Goal: Book appointment/travel/reservation

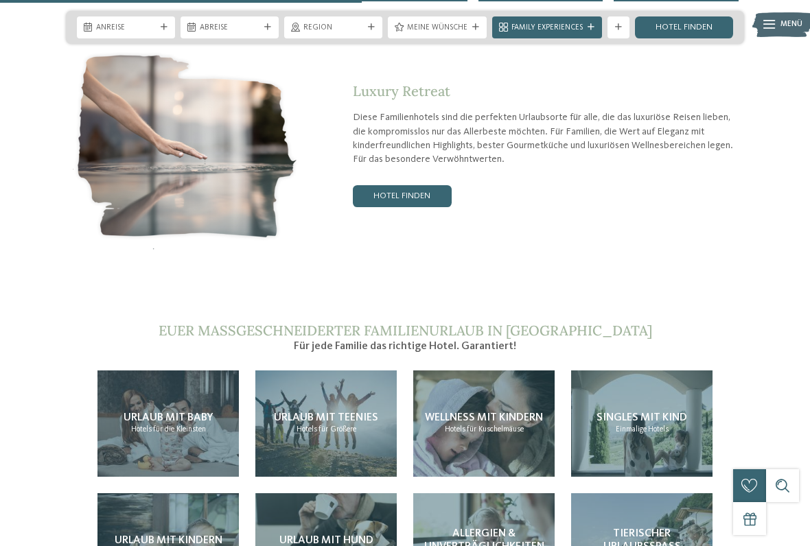
scroll to position [2193, 0]
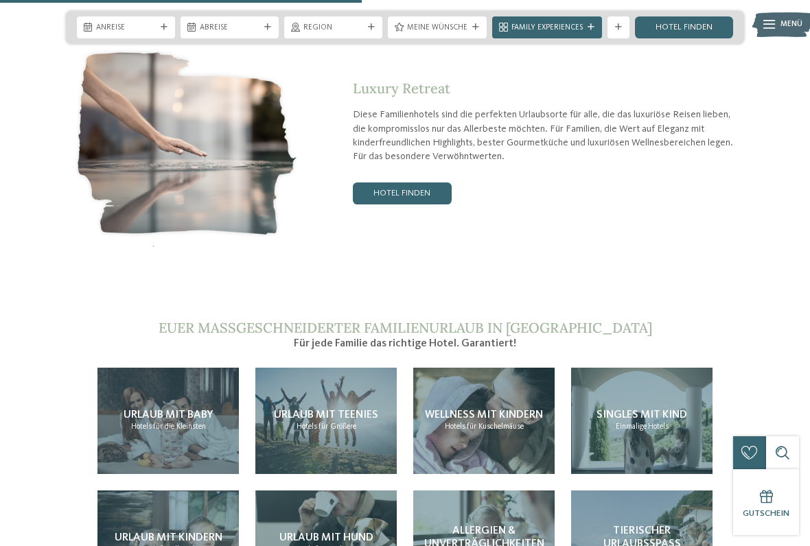
click at [346, 410] on span "Urlaub mit Teenies" at bounding box center [326, 415] width 104 height 11
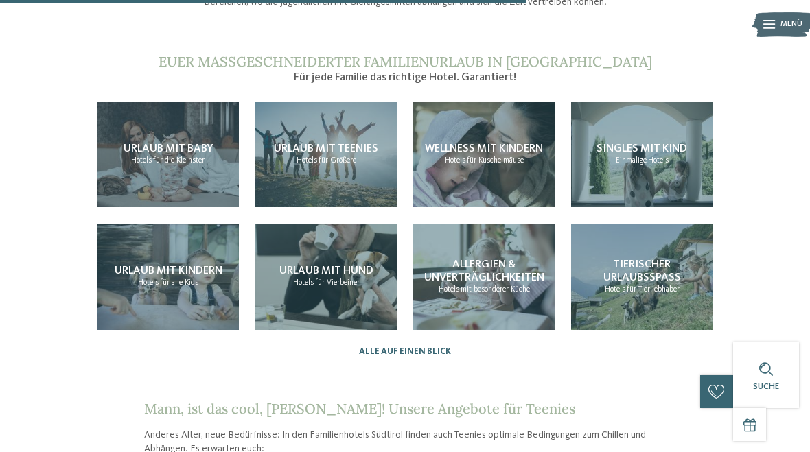
scroll to position [1116, 0]
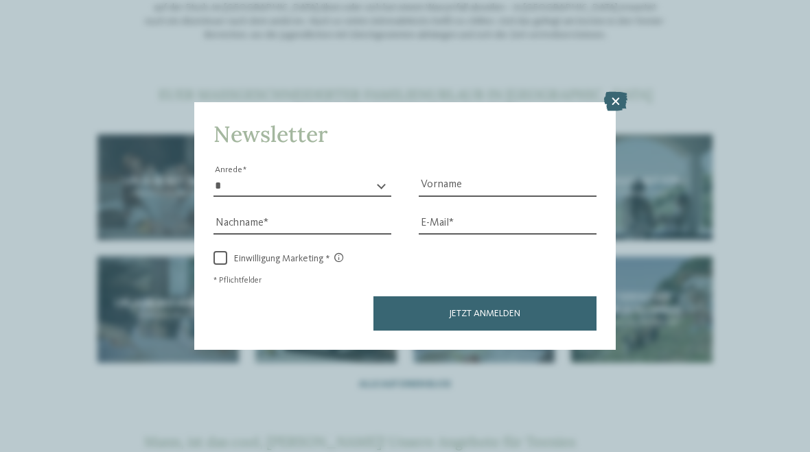
click at [613, 92] on icon at bounding box center [615, 101] width 23 height 19
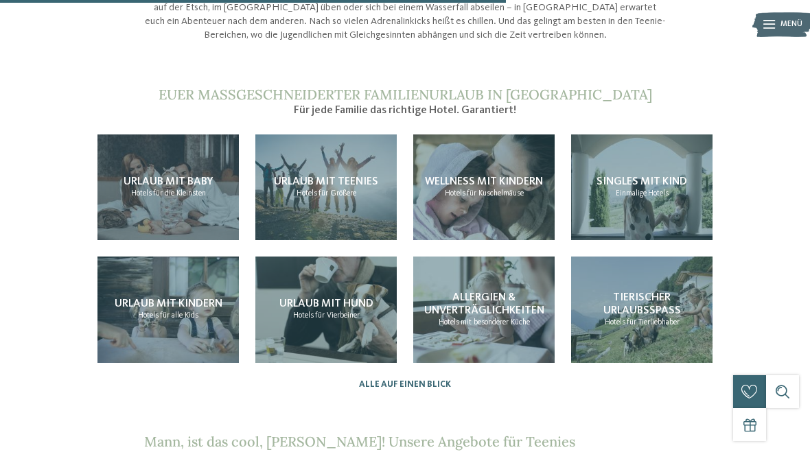
click at [303, 189] on span "Hotels" at bounding box center [306, 193] width 21 height 8
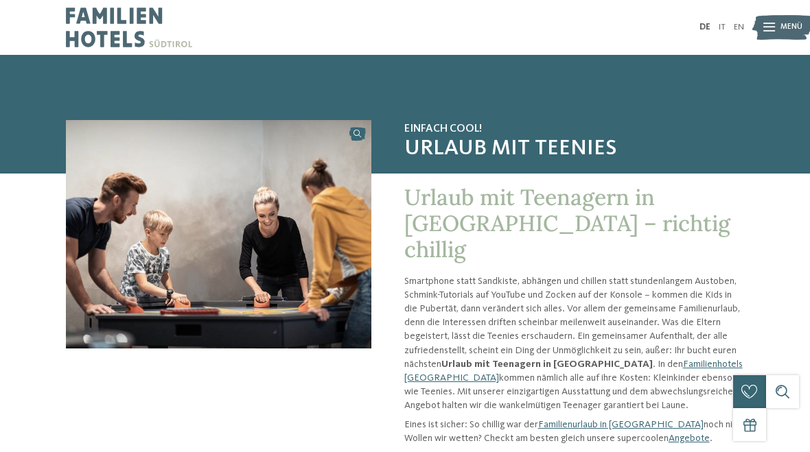
click at [668, 434] on link "Angebote" at bounding box center [688, 439] width 41 height 10
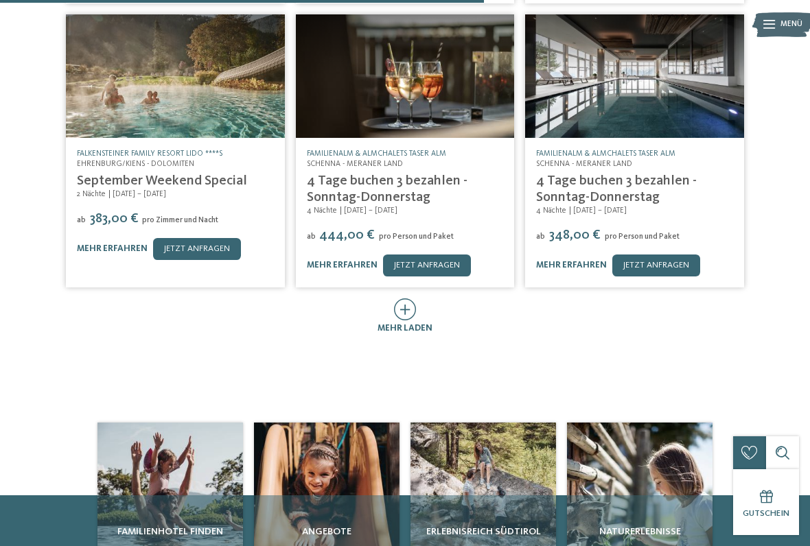
scroll to position [556, 0]
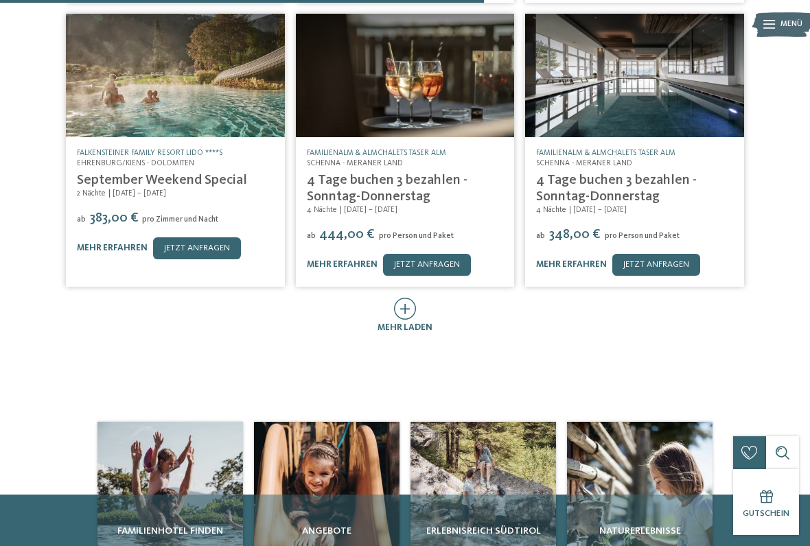
click at [406, 298] on icon at bounding box center [405, 309] width 23 height 22
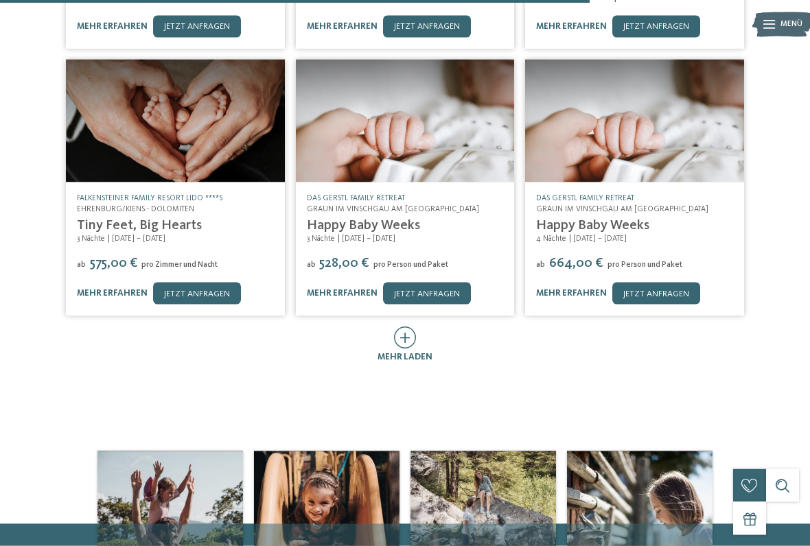
scroll to position [1064, 0]
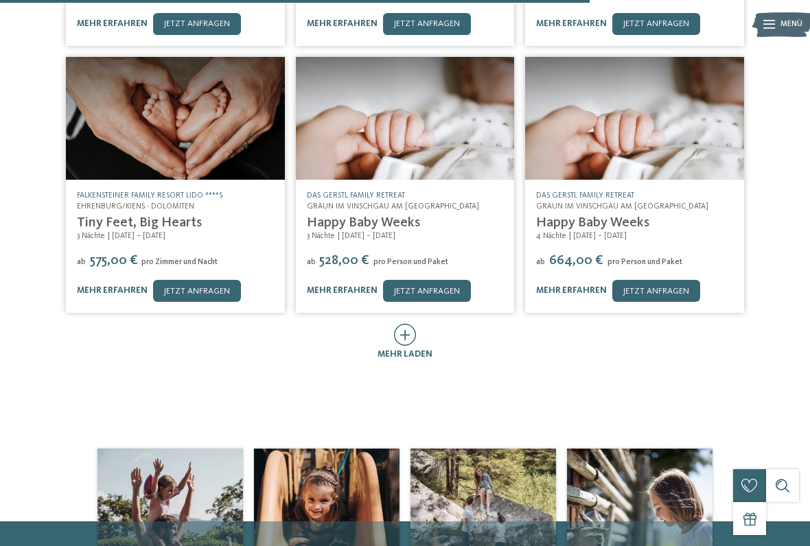
click at [409, 324] on icon at bounding box center [405, 335] width 23 height 22
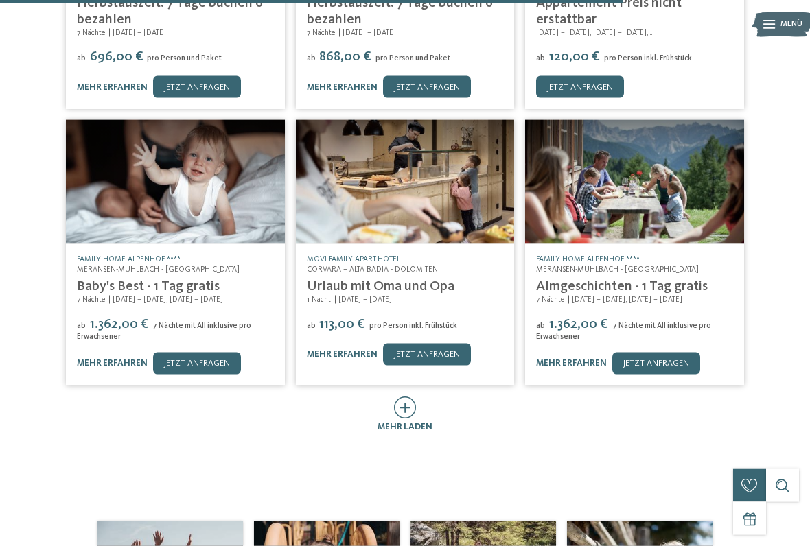
scroll to position [1552, 0]
click at [404, 396] on icon at bounding box center [405, 407] width 23 height 22
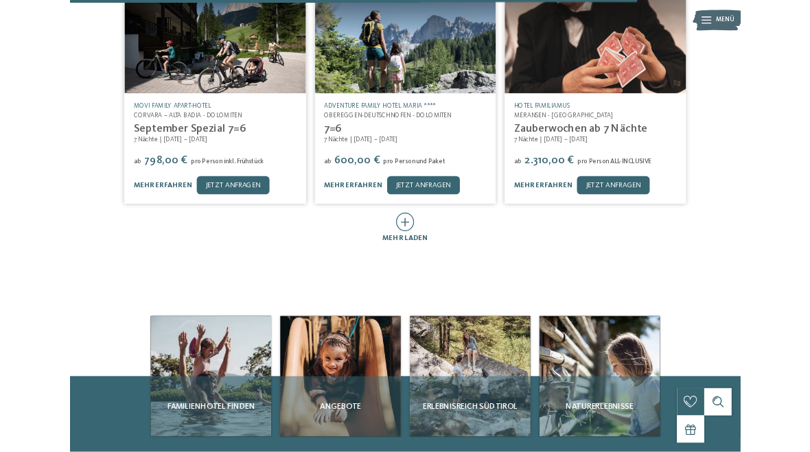
scroll to position [2251, 0]
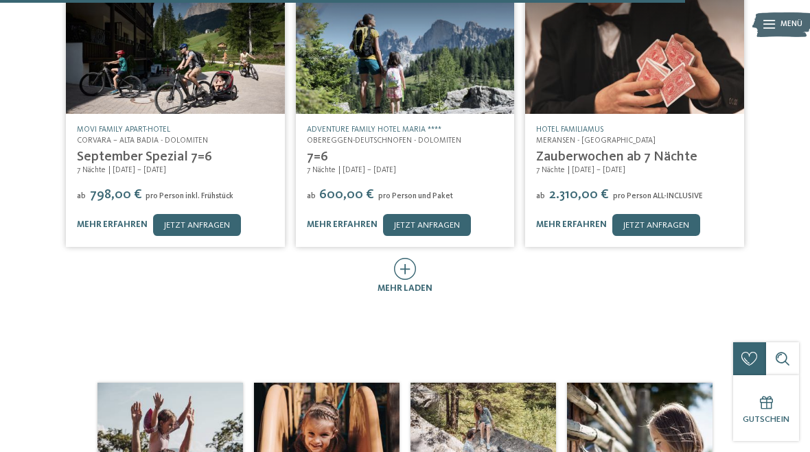
click at [398, 258] on icon at bounding box center [405, 269] width 23 height 22
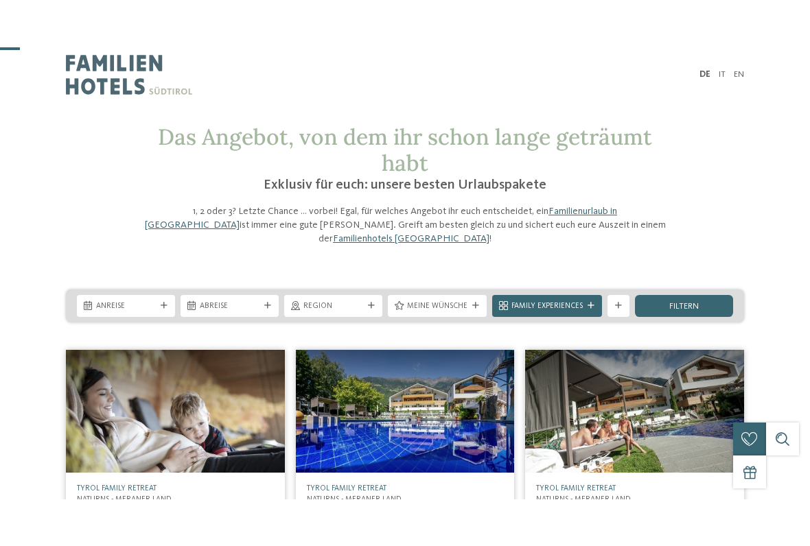
scroll to position [80, 0]
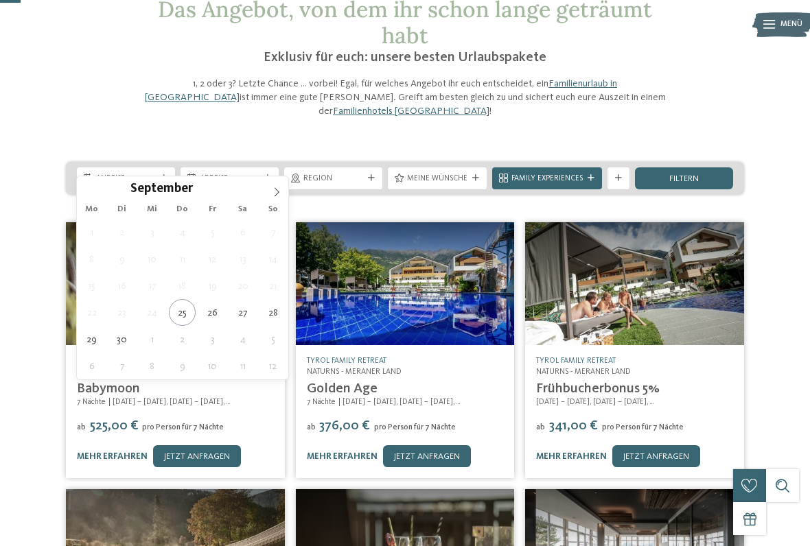
click at [277, 186] on span at bounding box center [276, 187] width 23 height 23
click at [281, 196] on icon at bounding box center [277, 192] width 10 height 10
click at [281, 189] on icon at bounding box center [277, 192] width 10 height 10
click at [282, 194] on span at bounding box center [276, 187] width 23 height 23
type input "****"
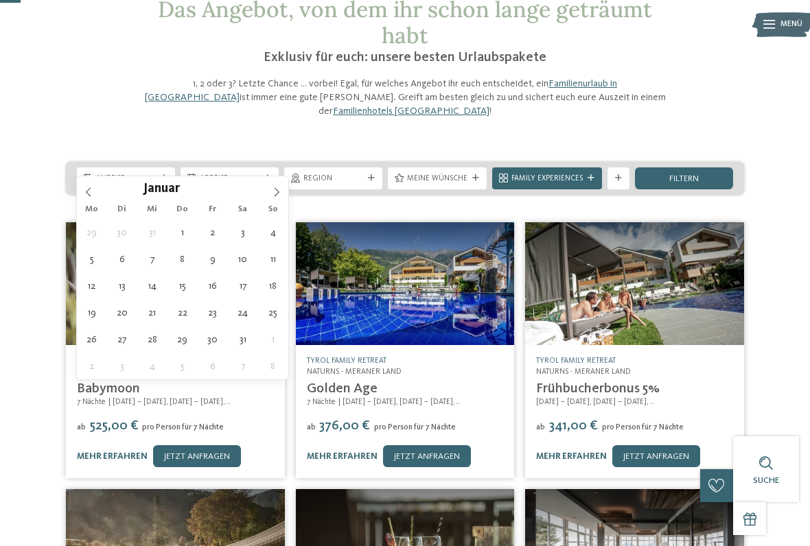
click at [279, 199] on span at bounding box center [276, 187] width 23 height 23
click at [275, 199] on span at bounding box center [276, 187] width 23 height 23
click at [280, 197] on icon at bounding box center [277, 192] width 10 height 10
click at [277, 197] on icon at bounding box center [277, 192] width 10 height 10
click at [280, 193] on icon at bounding box center [277, 192] width 10 height 10
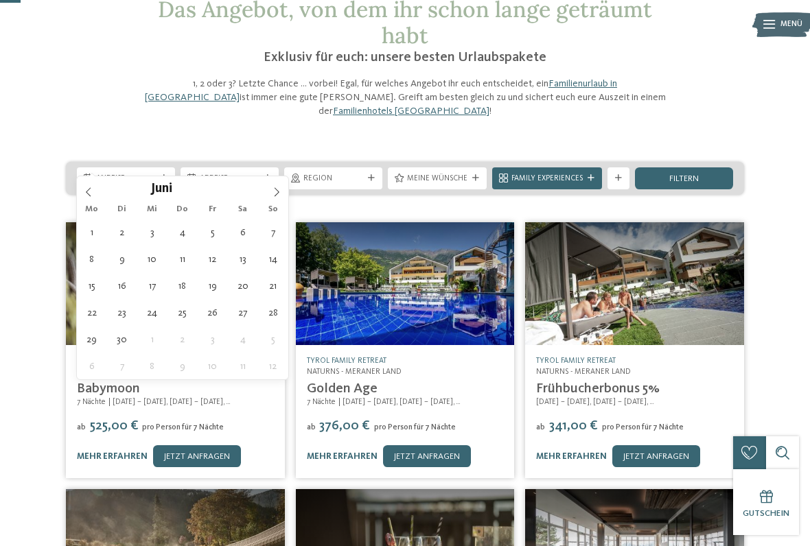
click at [276, 195] on icon at bounding box center [277, 192] width 10 height 10
type div "[DATE]"
type input "****"
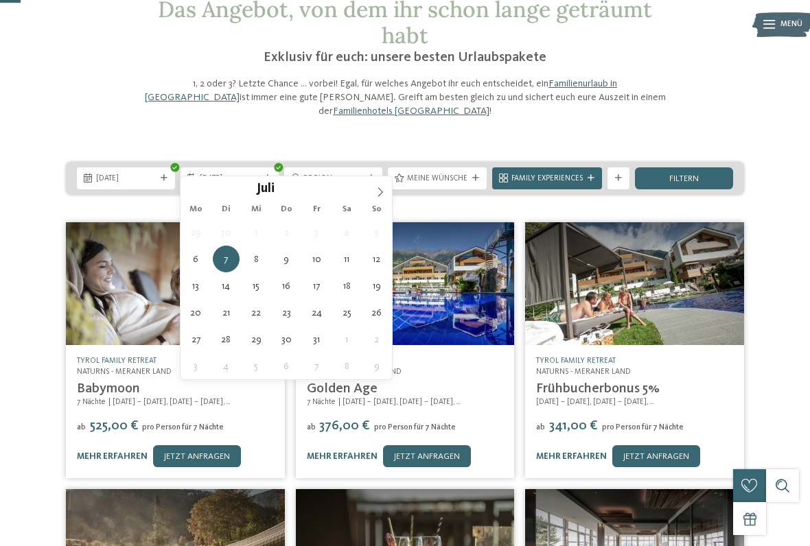
click at [255, 174] on span "[DATE]" at bounding box center [230, 179] width 60 height 11
type div "[DATE]"
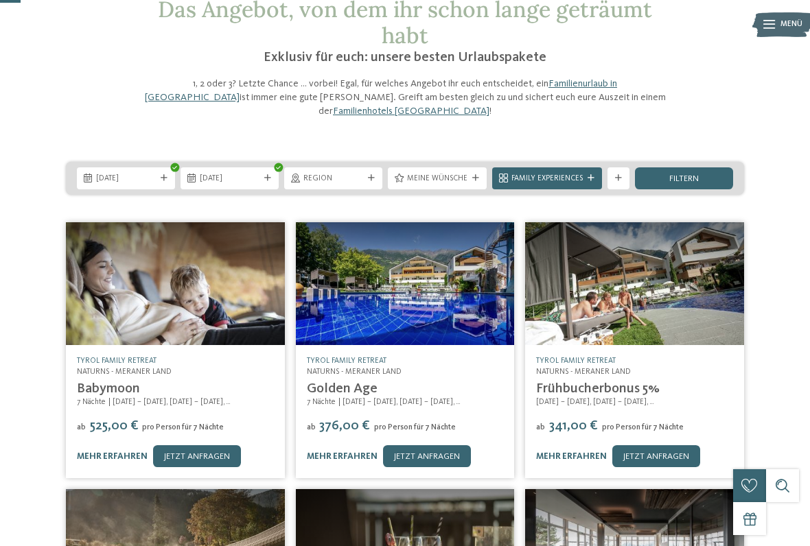
click at [616, 175] on icon at bounding box center [618, 178] width 7 height 7
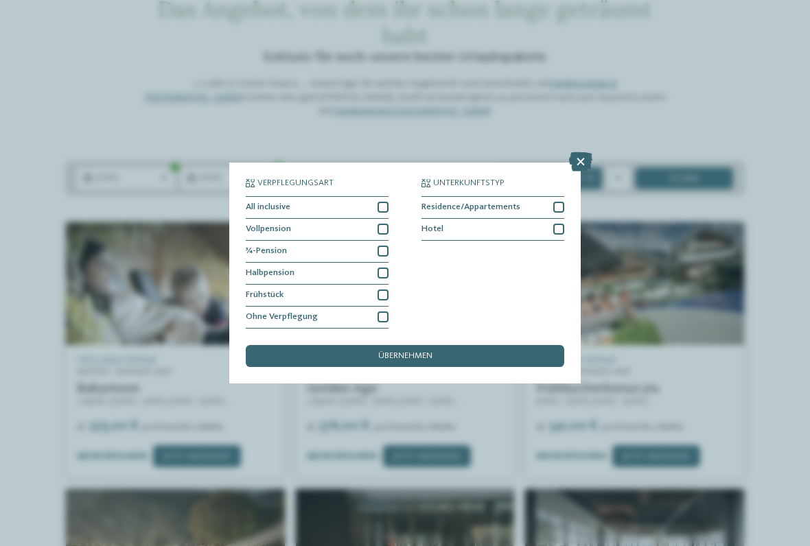
click at [386, 268] on div at bounding box center [382, 273] width 11 height 11
click at [498, 345] on div "übernehmen" at bounding box center [405, 356] width 318 height 22
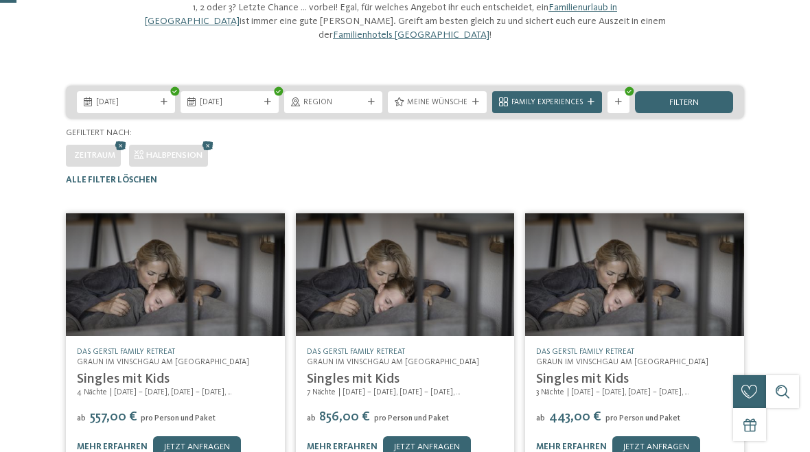
scroll to position [0, 0]
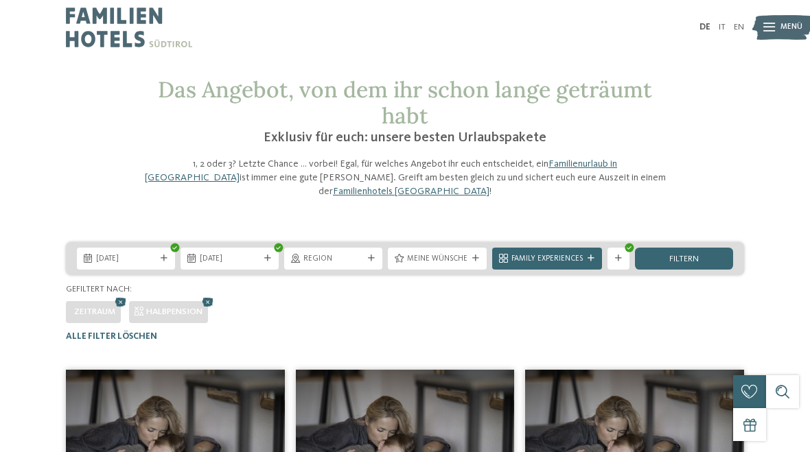
click at [212, 295] on icon at bounding box center [208, 302] width 16 height 14
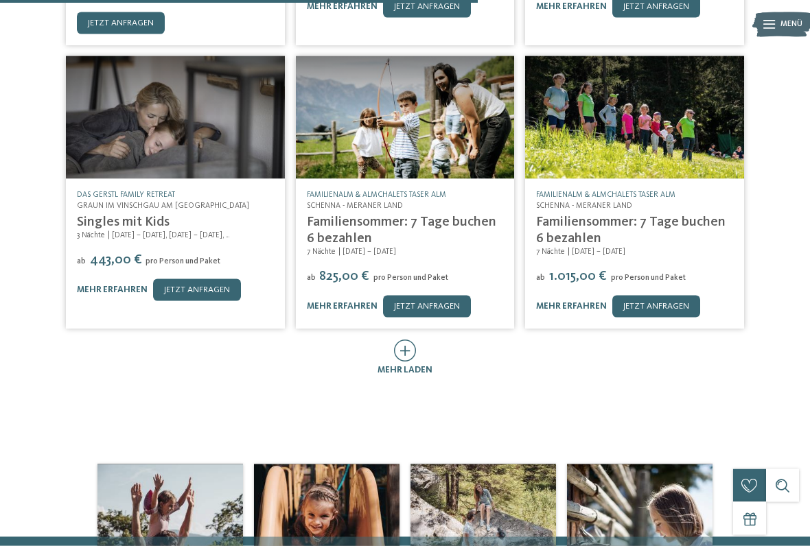
scroll to position [598, 0]
click at [410, 339] on icon at bounding box center [405, 350] width 23 height 22
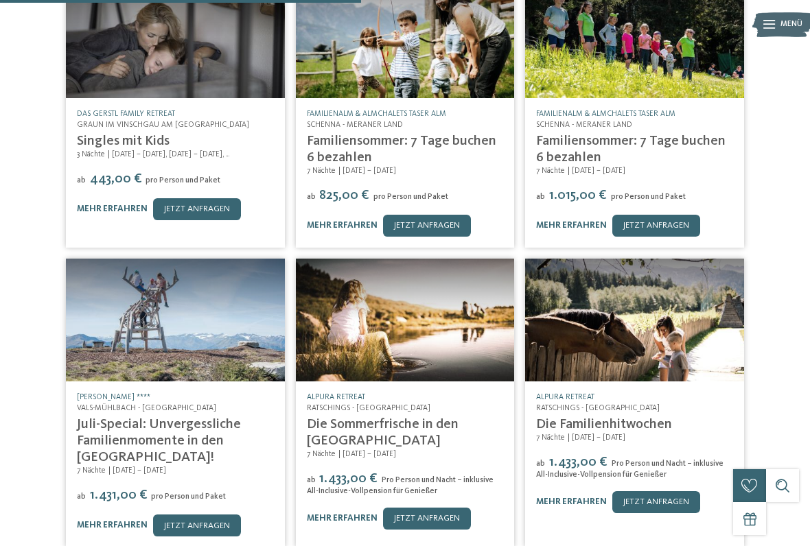
scroll to position [679, 0]
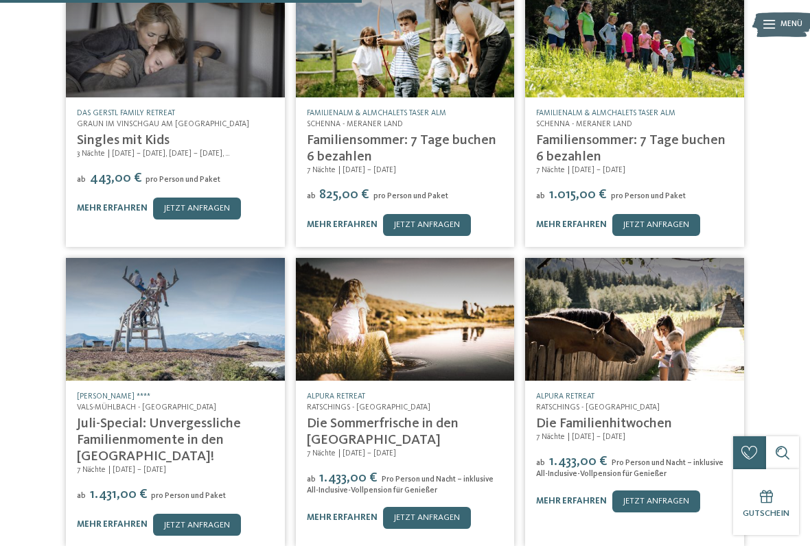
click at [238, 301] on img at bounding box center [175, 319] width 219 height 123
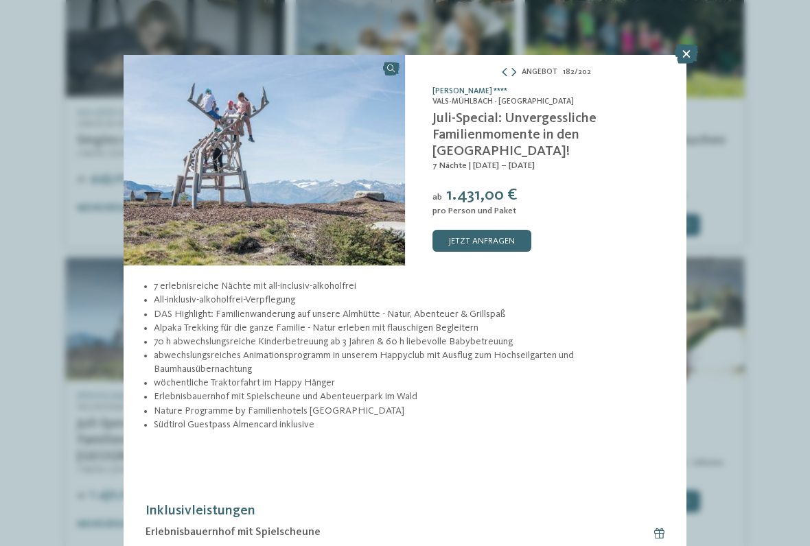
click at [676, 47] on icon at bounding box center [686, 54] width 23 height 19
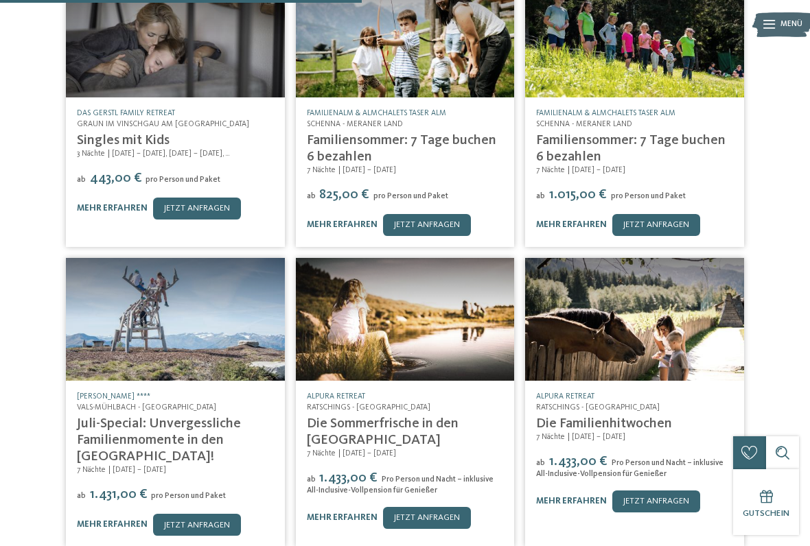
click at [691, 50] on img at bounding box center [634, 36] width 219 height 123
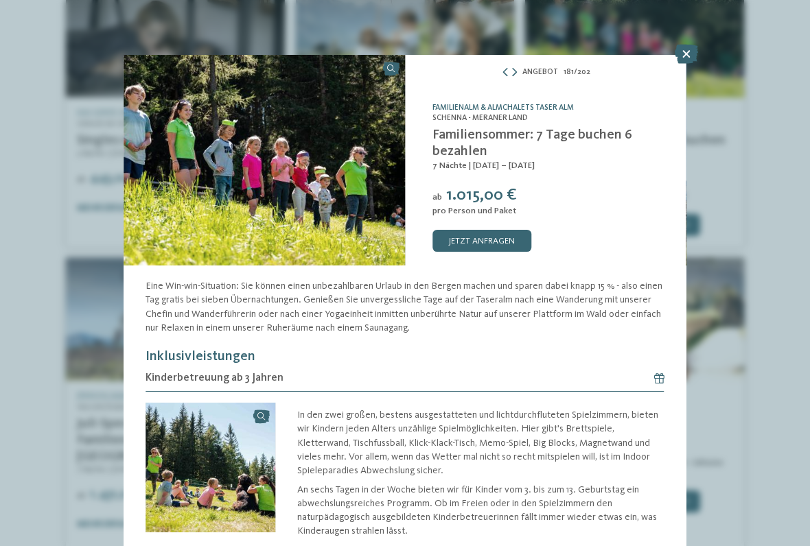
click at [683, 62] on icon at bounding box center [686, 54] width 23 height 19
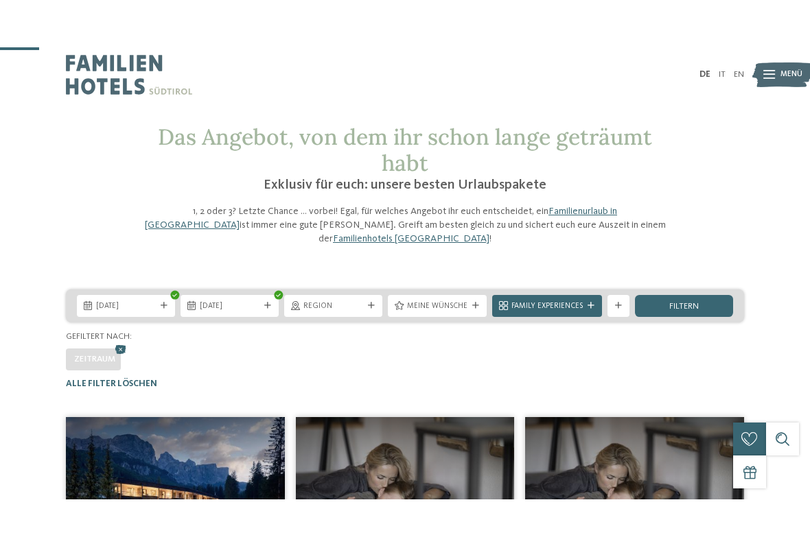
scroll to position [76, 0]
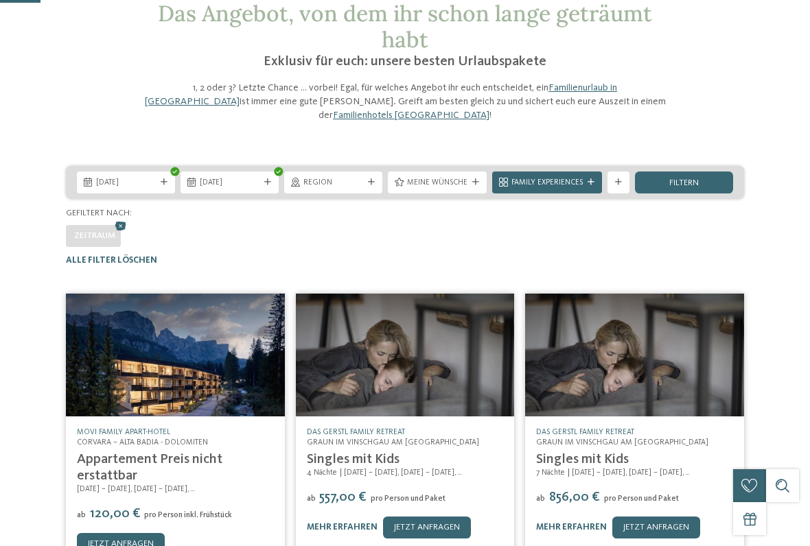
click at [355, 178] on span "Region" at bounding box center [333, 183] width 60 height 11
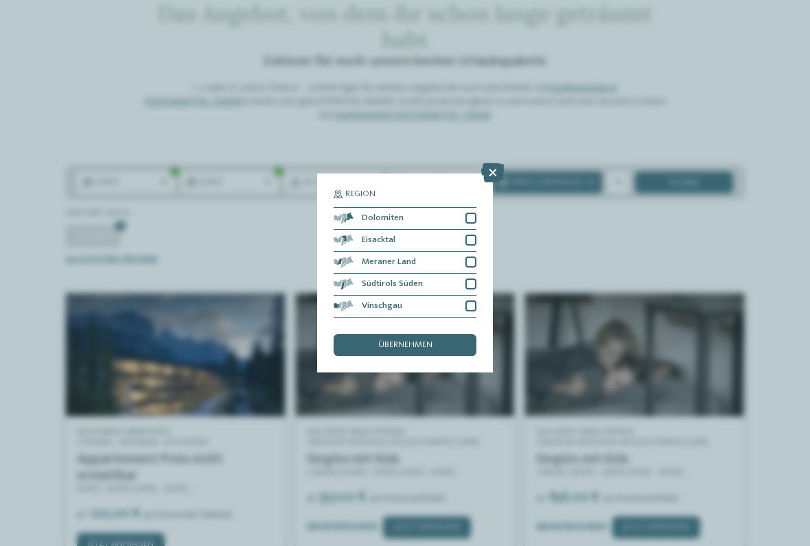
click at [473, 296] on div "Vinschgau" at bounding box center [405, 307] width 143 height 22
click at [454, 334] on div "übernehmen" at bounding box center [405, 345] width 143 height 22
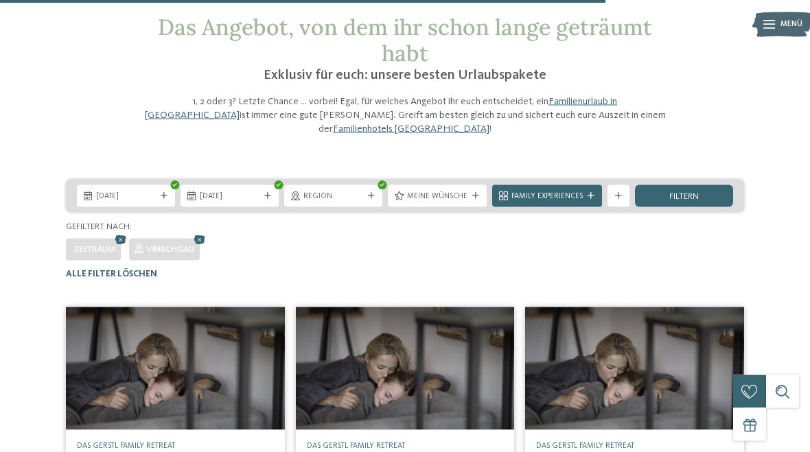
scroll to position [0, 0]
